Goal: Task Accomplishment & Management: Use online tool/utility

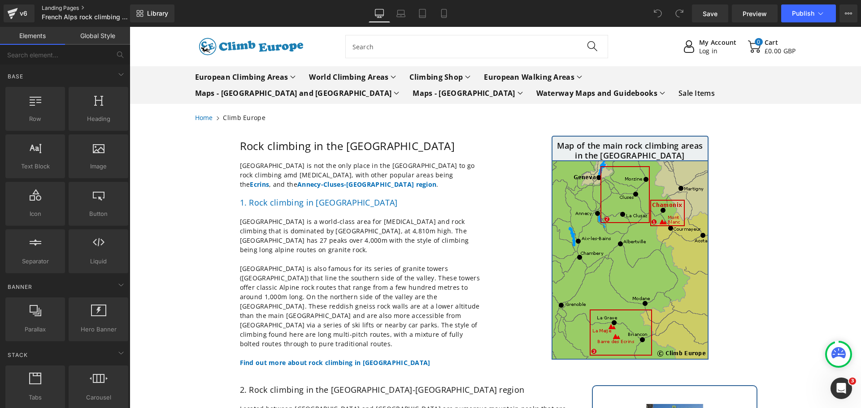
click at [59, 8] on link "Landing Pages" at bounding box center [93, 7] width 103 height 7
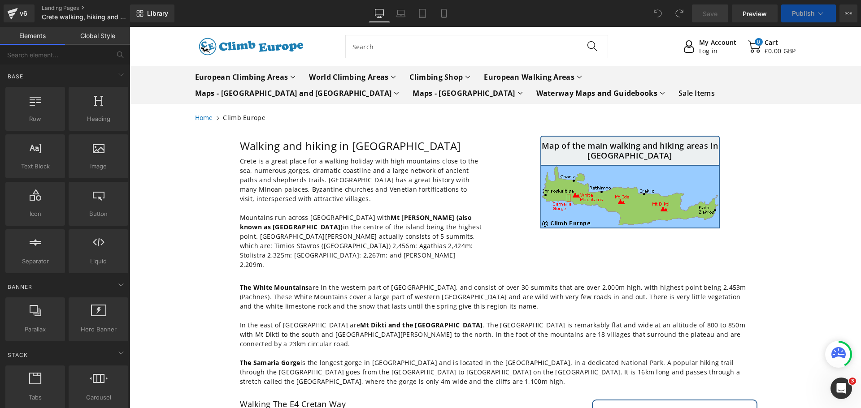
click at [823, 11] on icon at bounding box center [820, 13] width 9 height 9
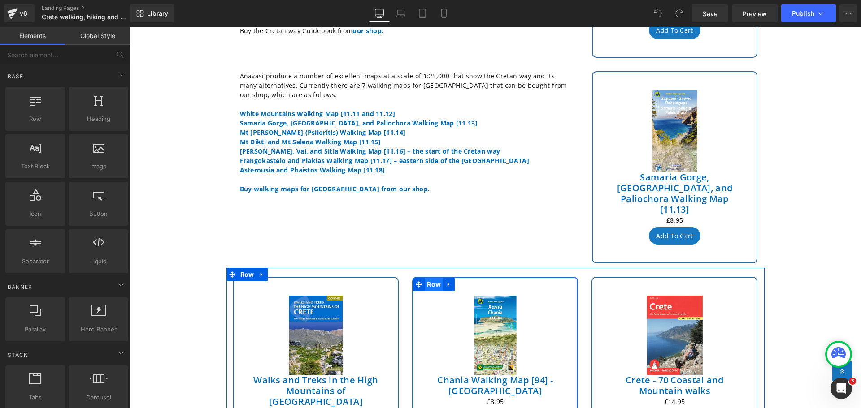
scroll to position [583, 0]
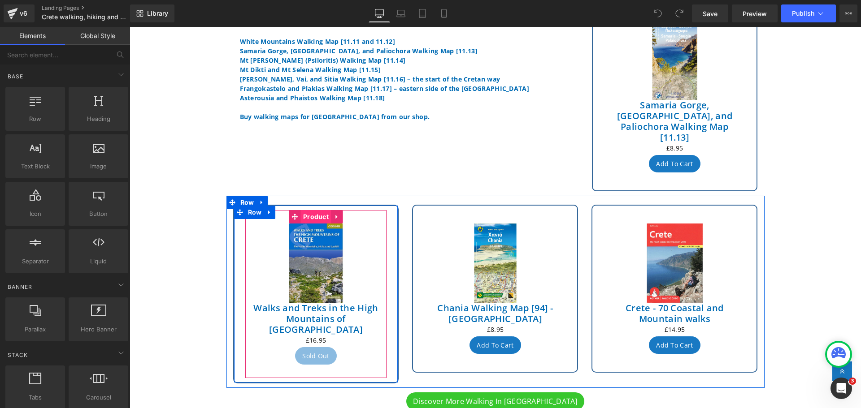
click at [310, 210] on span "Product" at bounding box center [316, 216] width 30 height 13
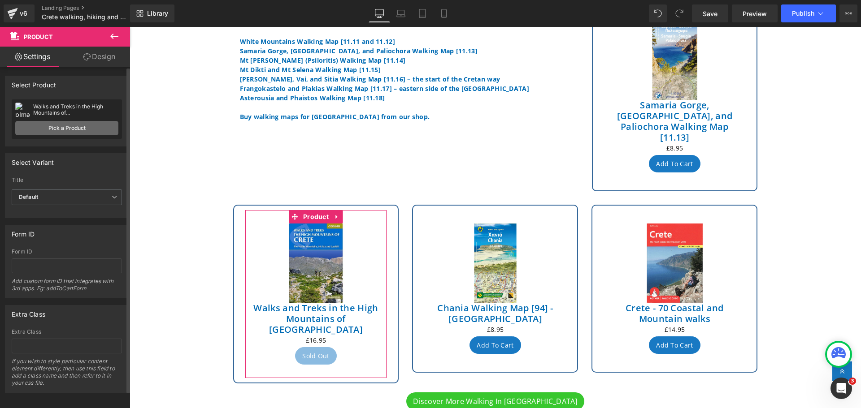
click at [52, 127] on link "Pick a Product" at bounding box center [66, 128] width 103 height 14
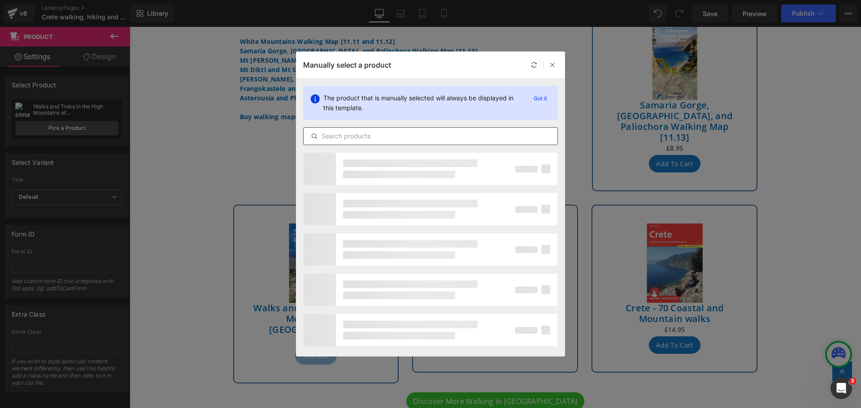
click at [339, 135] on input "text" at bounding box center [431, 136] width 254 height 11
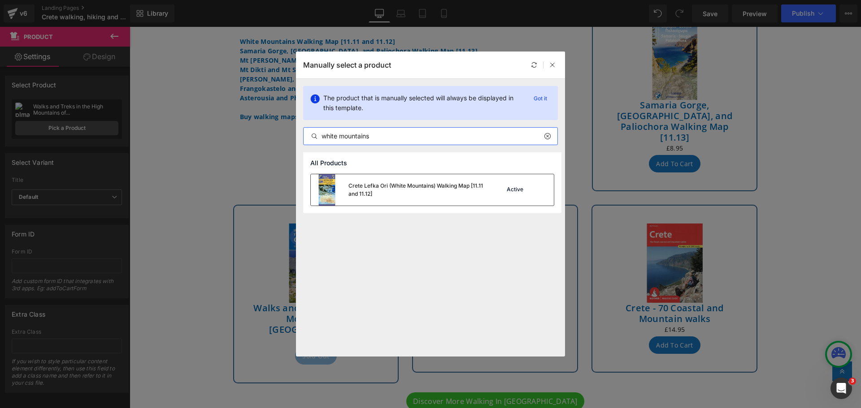
type input "white mountains"
click at [323, 193] on img at bounding box center [327, 189] width 32 height 31
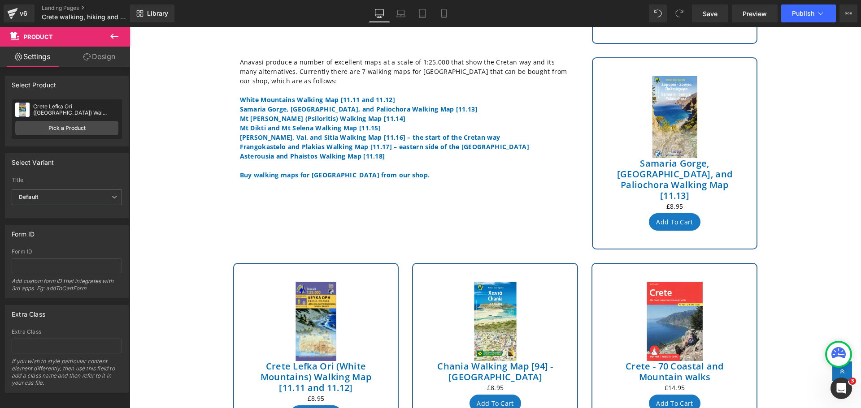
scroll to position [538, 0]
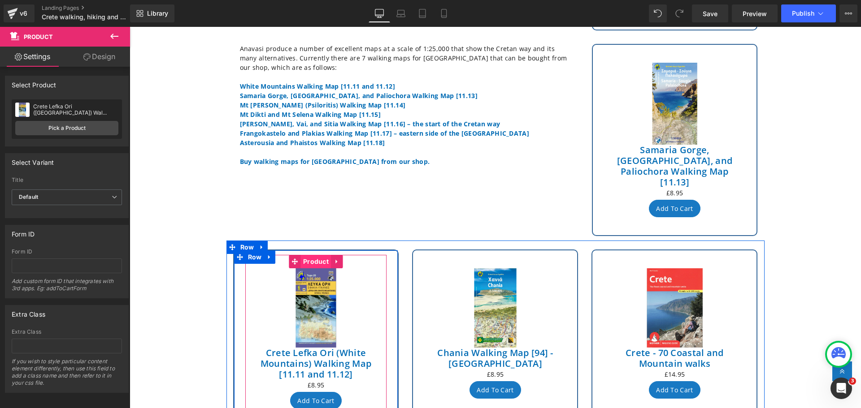
click at [313, 255] on span "Product" at bounding box center [316, 261] width 30 height 13
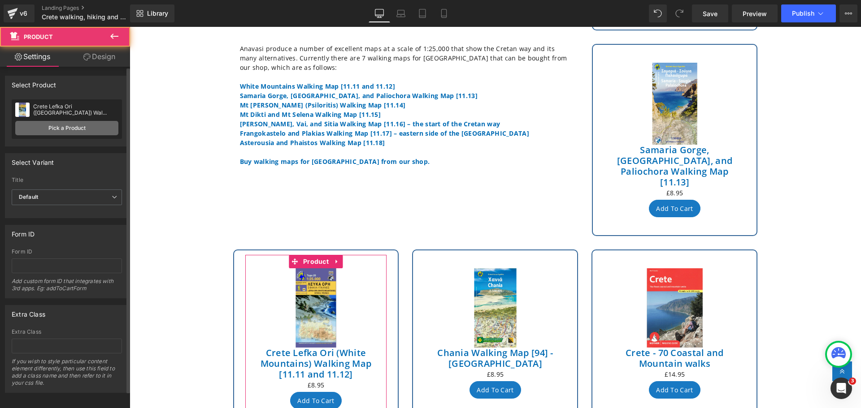
click at [53, 127] on link "Pick a Product" at bounding box center [66, 128] width 103 height 14
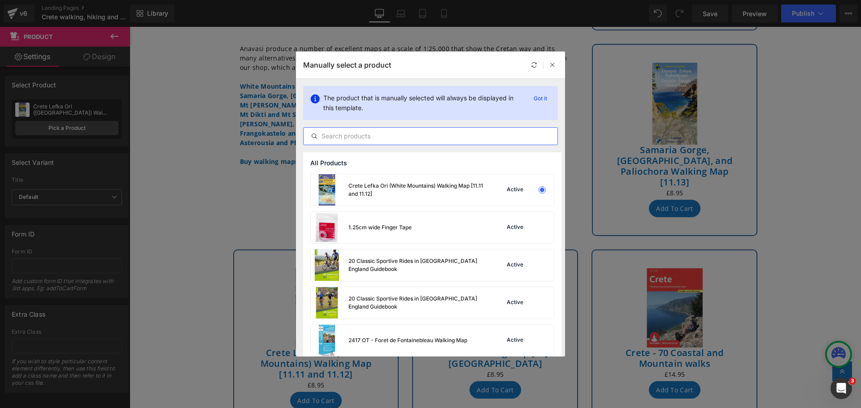
drag, startPoint x: 383, startPoint y: 137, endPoint x: 378, endPoint y: 139, distance: 5.1
click at [378, 139] on input "text" at bounding box center [431, 136] width 254 height 11
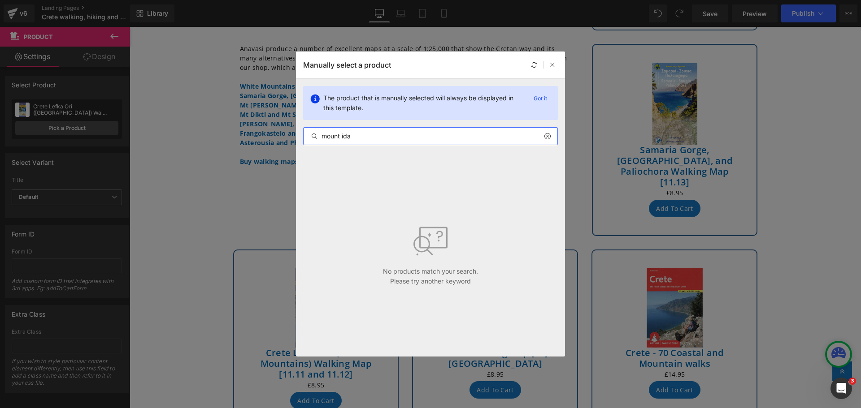
click at [339, 138] on input "mount ida" at bounding box center [431, 136] width 254 height 11
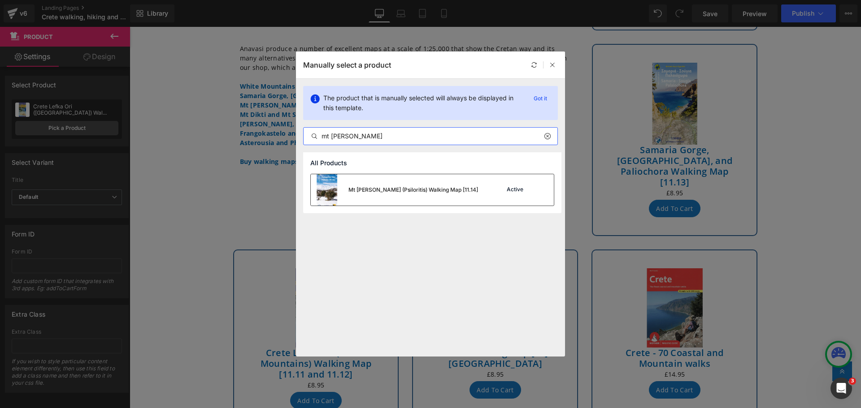
type input "mt ida"
click at [323, 192] on img at bounding box center [327, 189] width 32 height 31
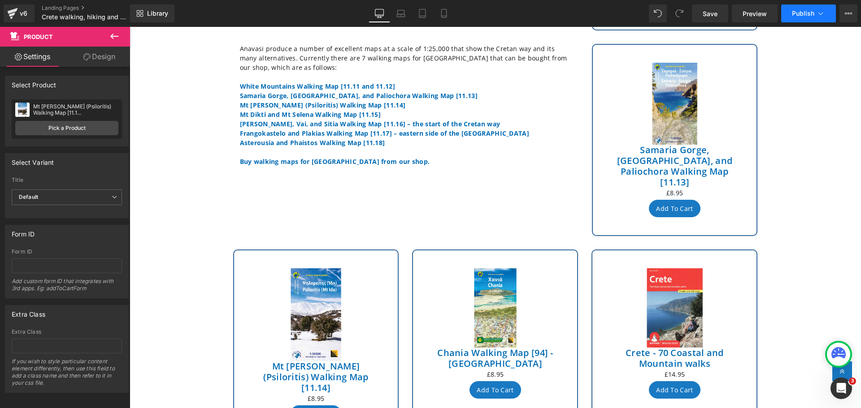
click at [818, 18] on button "Publish" at bounding box center [808, 13] width 55 height 18
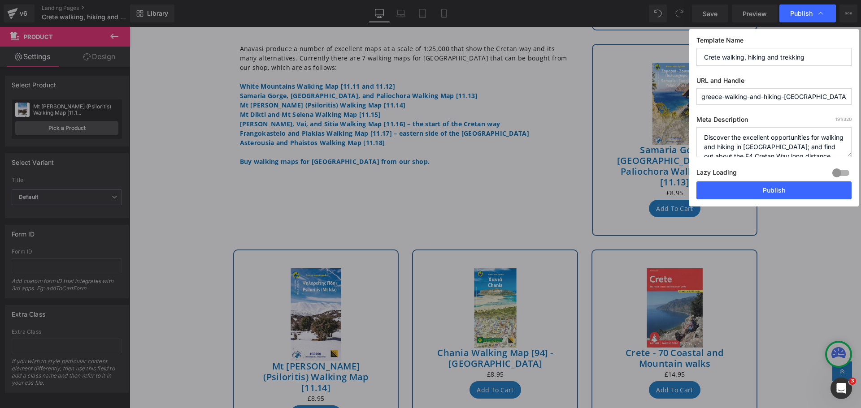
scroll to position [28, 0]
drag, startPoint x: 702, startPoint y: 134, endPoint x: 788, endPoint y: 170, distance: 93.7
click at [788, 170] on div "Meta Description 191 /320 Discover the excellent opportunities for walking and …" at bounding box center [773, 149] width 155 height 66
paste textarea "Discover the excellent walking and hiking in Crete, including the E4 Cretan Way…"
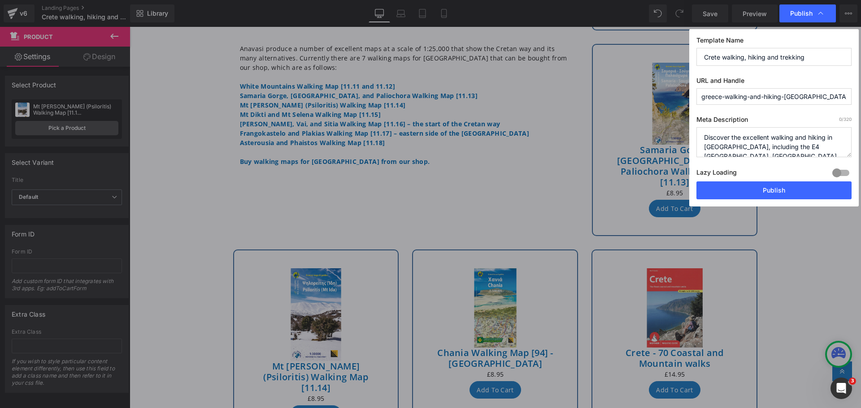
scroll to position [13, 0]
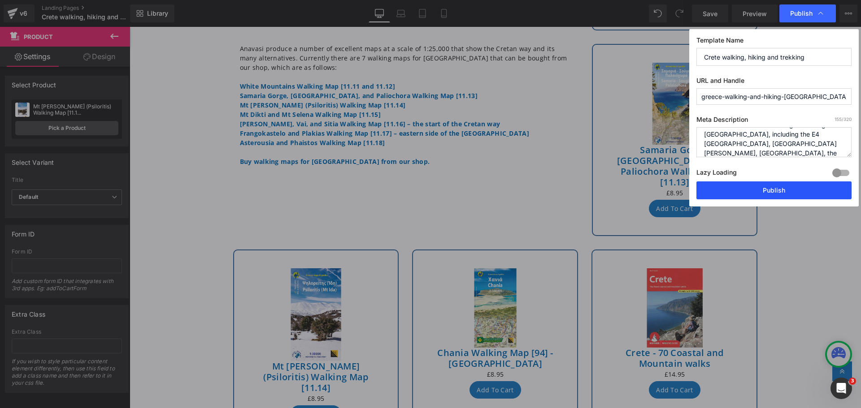
type textarea "Discover the excellent walking and hiking in Crete, including the E4 Cretan Way…"
click at [778, 192] on button "Publish" at bounding box center [773, 191] width 155 height 18
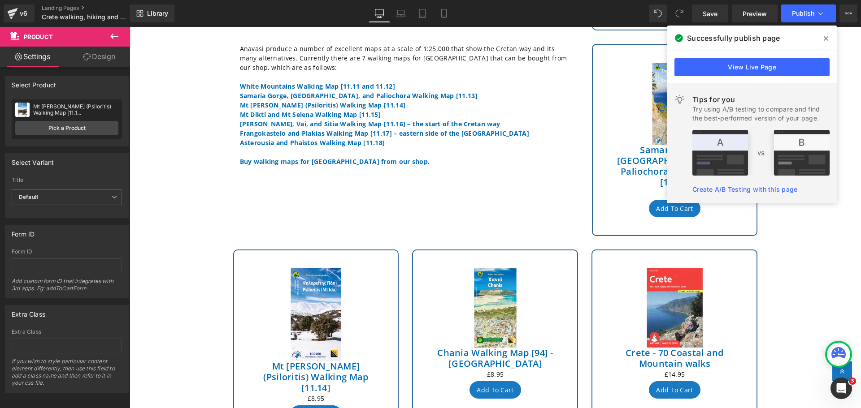
click at [827, 39] on icon at bounding box center [826, 38] width 4 height 4
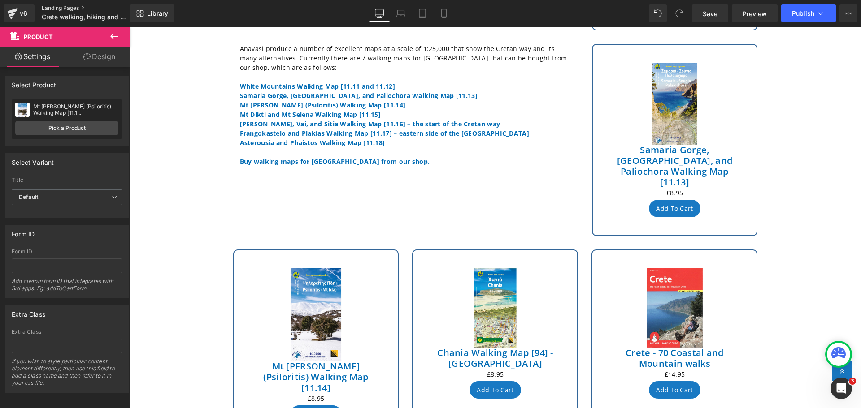
click at [54, 4] on link "Landing Pages" at bounding box center [93, 7] width 103 height 7
